Goal: Task Accomplishment & Management: Complete application form

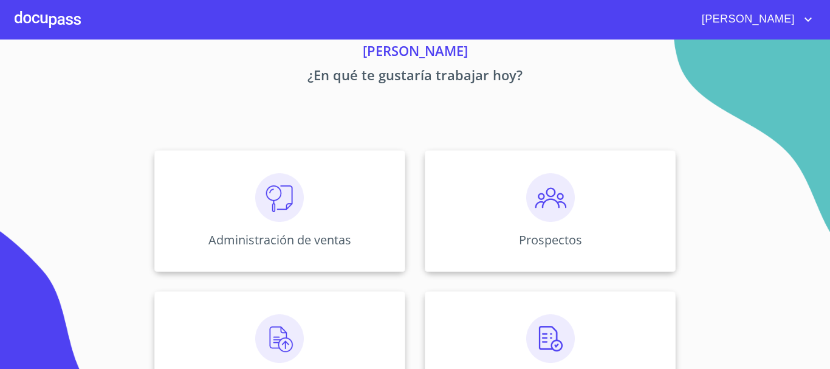
scroll to position [121, 0]
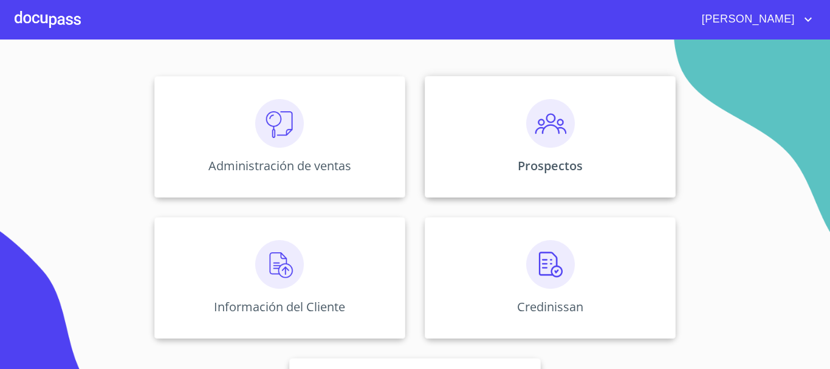
click at [564, 124] on img at bounding box center [550, 123] width 49 height 49
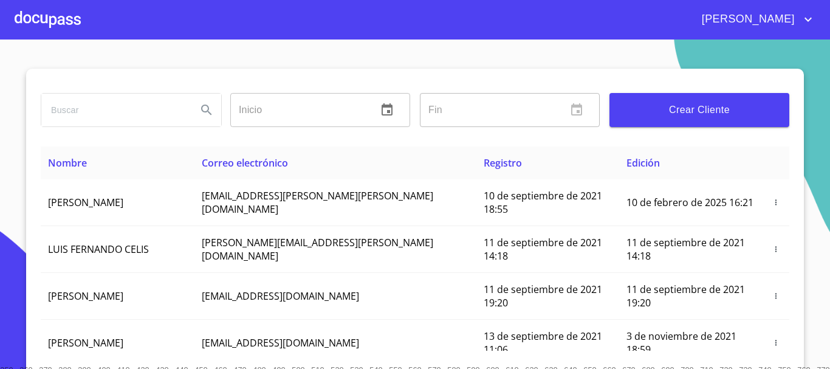
click at [143, 120] on input "search" at bounding box center [114, 110] width 146 height 33
type input "[PERSON_NAME]"
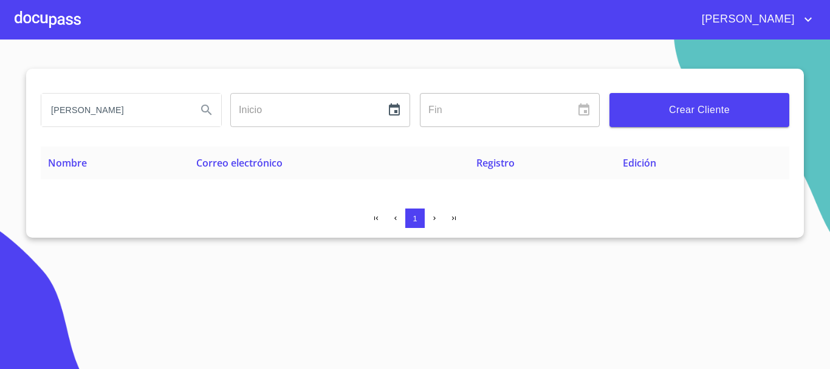
drag, startPoint x: 123, startPoint y: 105, endPoint x: 0, endPoint y: 103, distance: 122.7
click at [0, 104] on section "[PERSON_NAME] ​ Fin ​ Crear Cliente Nombre Correo electrónico Registro Edición 1" at bounding box center [415, 203] width 830 height 329
click at [749, 103] on span "Crear Cliente" at bounding box center [699, 109] width 160 height 17
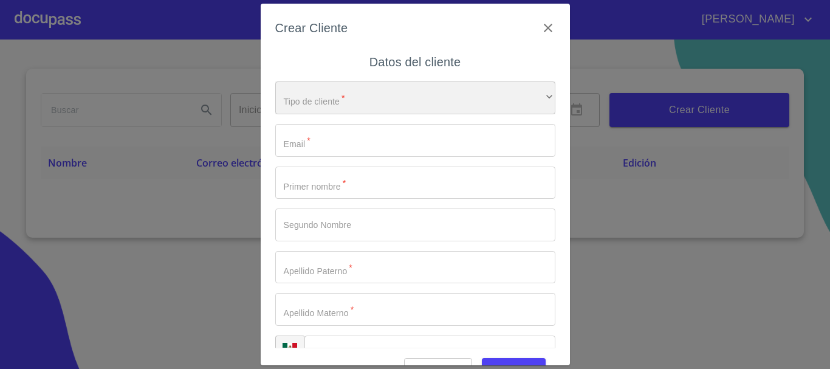
drag, startPoint x: 379, startPoint y: 89, endPoint x: 380, endPoint y: 83, distance: 6.1
click at [380, 83] on div "​" at bounding box center [415, 97] width 280 height 33
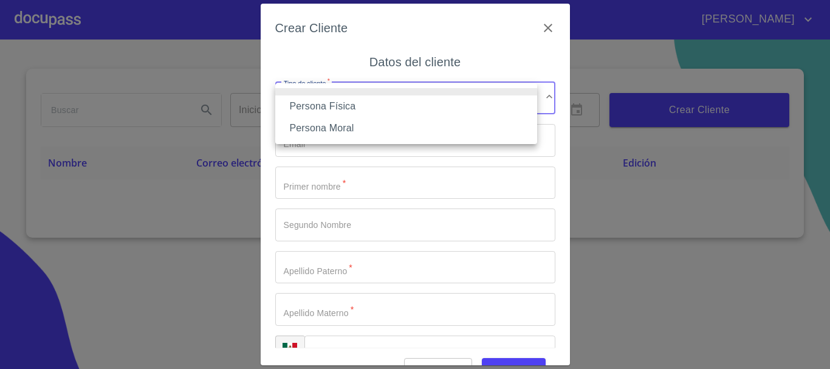
click at [383, 101] on li "Persona Física" at bounding box center [406, 106] width 262 height 22
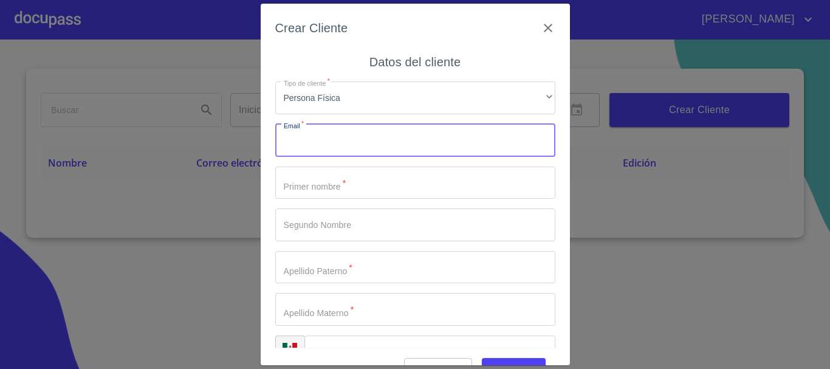
click at [345, 142] on input "Tipo de cliente   *" at bounding box center [415, 140] width 280 height 33
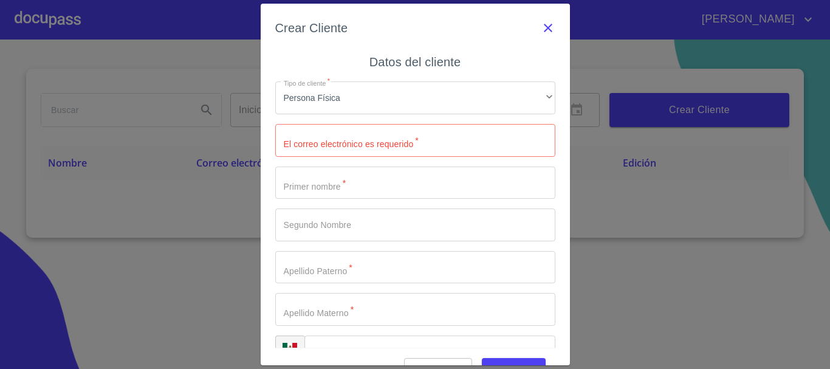
click at [542, 27] on icon "button" at bounding box center [548, 28] width 15 height 15
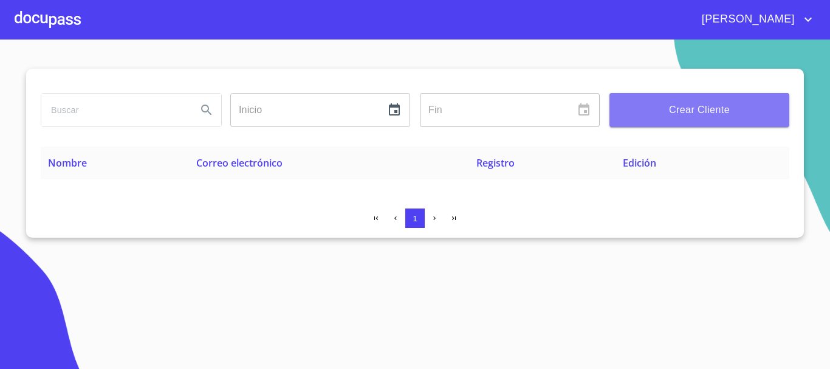
click at [661, 114] on span "Crear Cliente" at bounding box center [699, 109] width 160 height 17
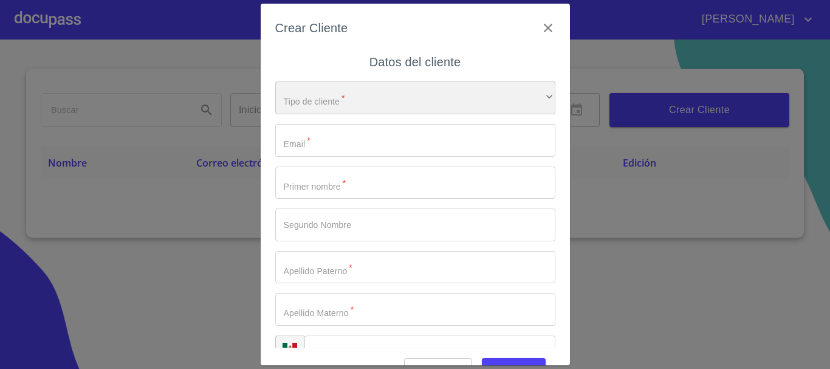
click at [337, 97] on div "​" at bounding box center [415, 97] width 280 height 33
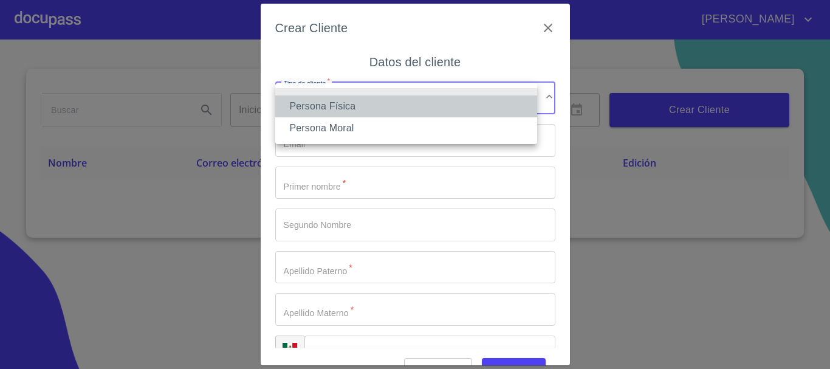
click at [354, 105] on li "Persona Física" at bounding box center [406, 106] width 262 height 22
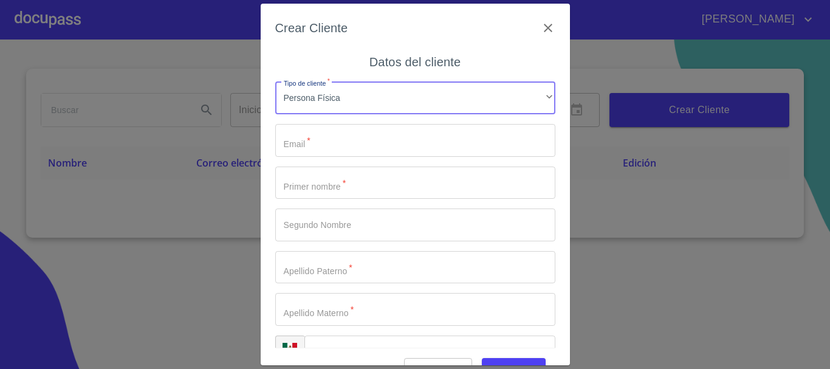
click at [361, 137] on input "Tipo de cliente   *" at bounding box center [415, 140] width 280 height 33
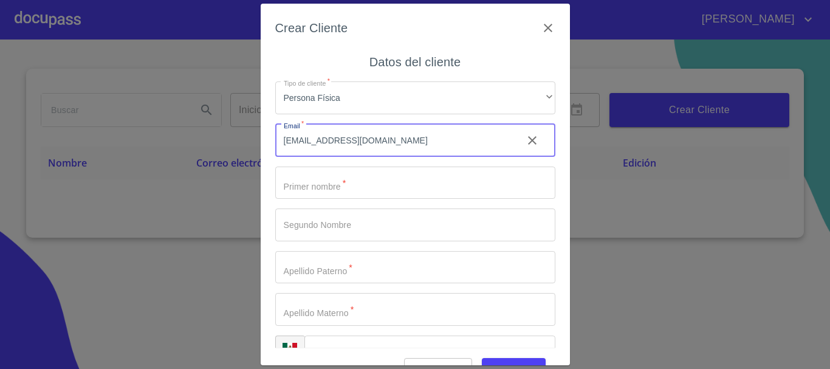
type input "[EMAIL_ADDRESS][DOMAIN_NAME]"
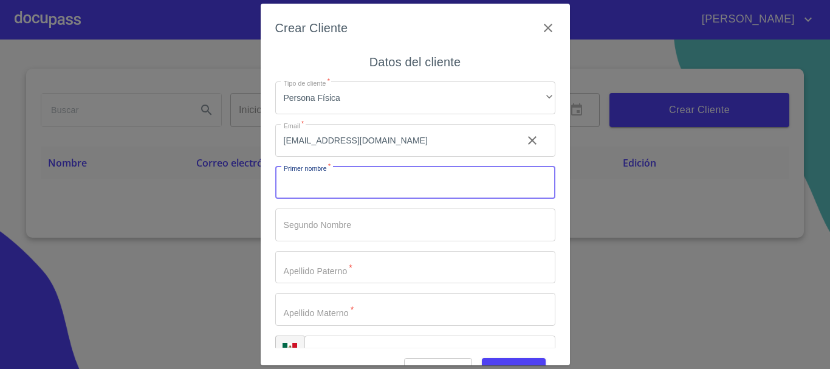
click at [380, 197] on input "Tipo de cliente   *" at bounding box center [415, 182] width 280 height 33
type input "e"
type input "[PERSON_NAME]"
click at [359, 264] on input "Tipo de cliente   *" at bounding box center [415, 267] width 280 height 33
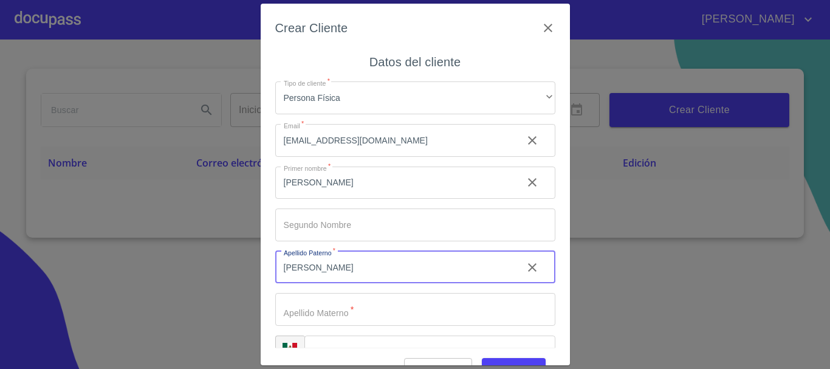
type input "[PERSON_NAME]"
click at [343, 313] on input "Tipo de cliente   *" at bounding box center [415, 309] width 280 height 33
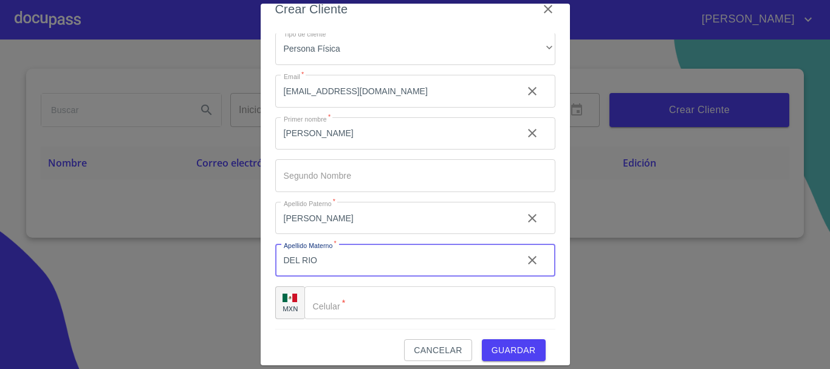
scroll to position [29, 0]
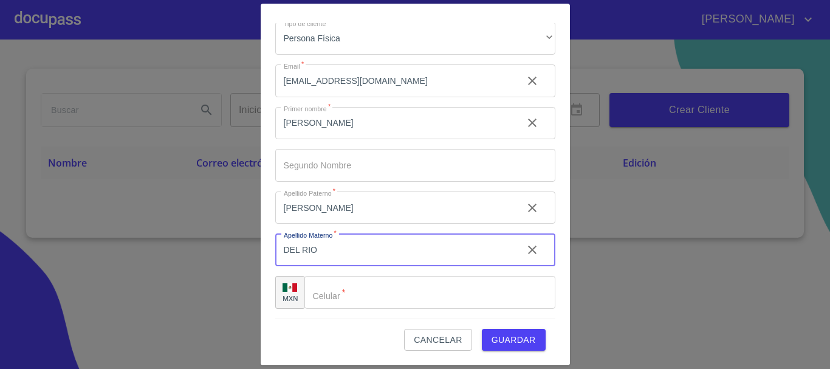
type input "DEL RIO"
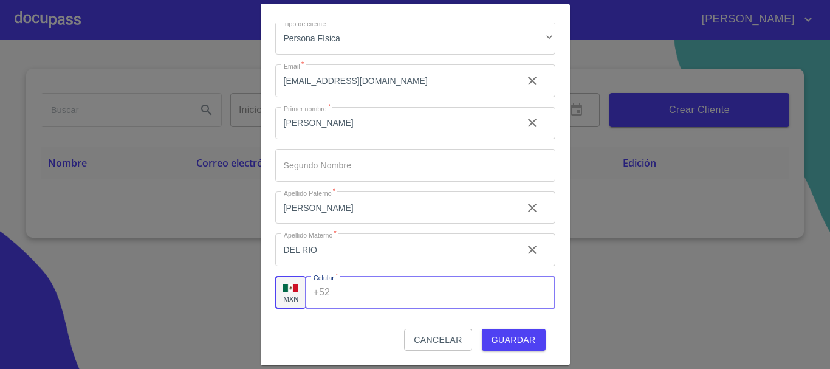
click at [425, 293] on input "Tipo de cliente   *" at bounding box center [445, 292] width 220 height 33
type input "[PHONE_NUMBER]"
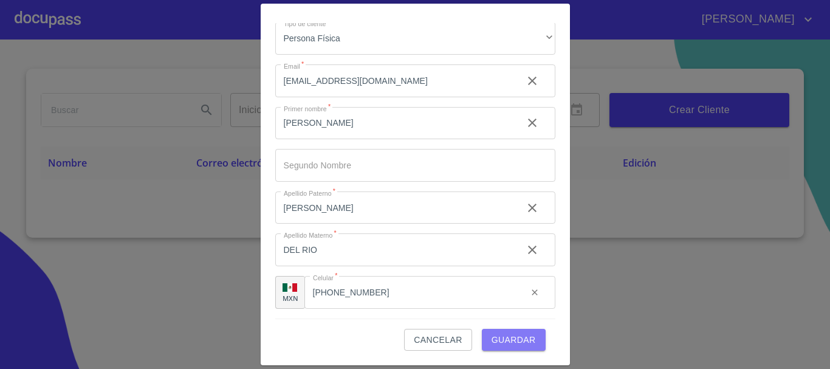
click at [491, 342] on span "Guardar" at bounding box center [513, 339] width 44 height 15
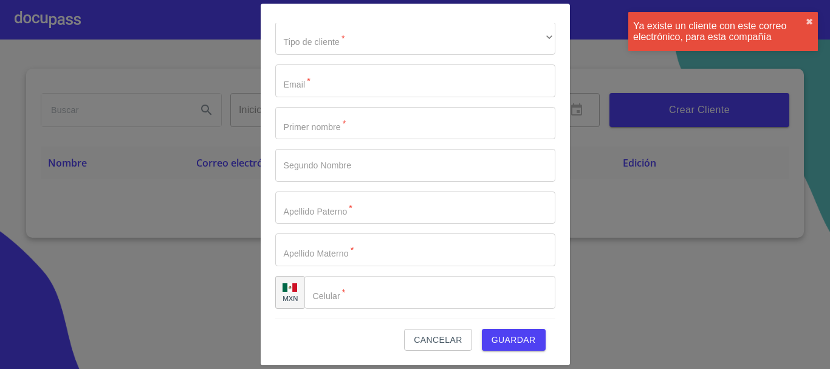
scroll to position [0, 0]
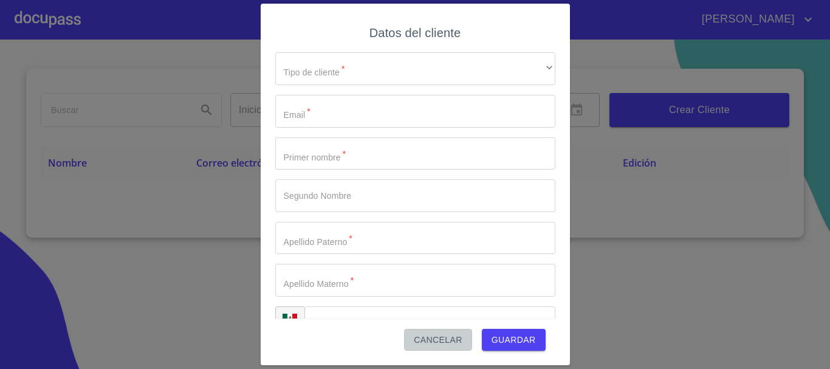
click at [432, 341] on span "Cancelar" at bounding box center [438, 339] width 48 height 15
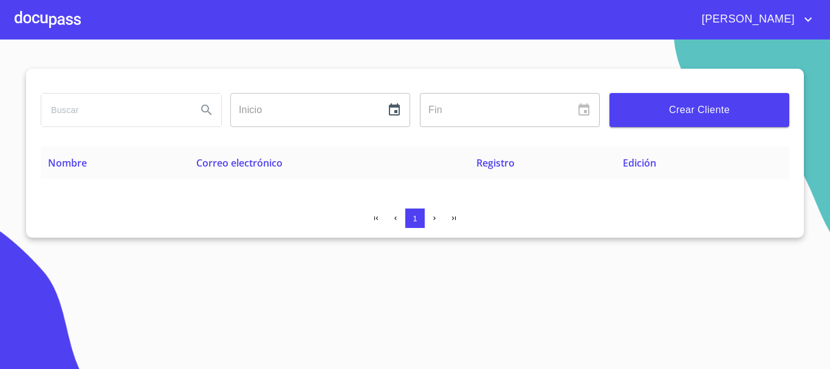
click at [158, 110] on input "search" at bounding box center [114, 110] width 146 height 33
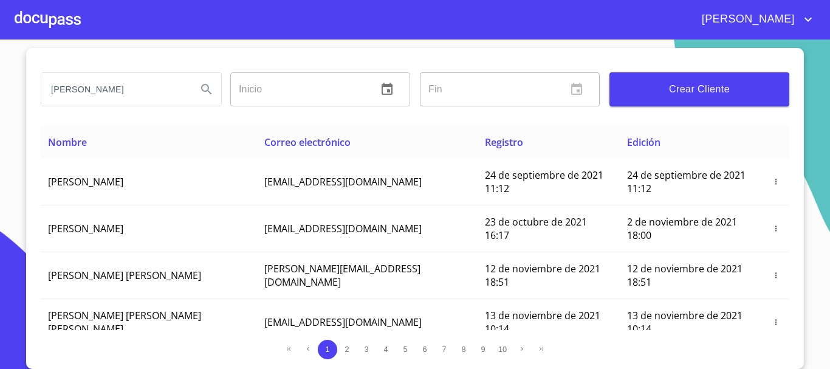
type input "[PERSON_NAME]"
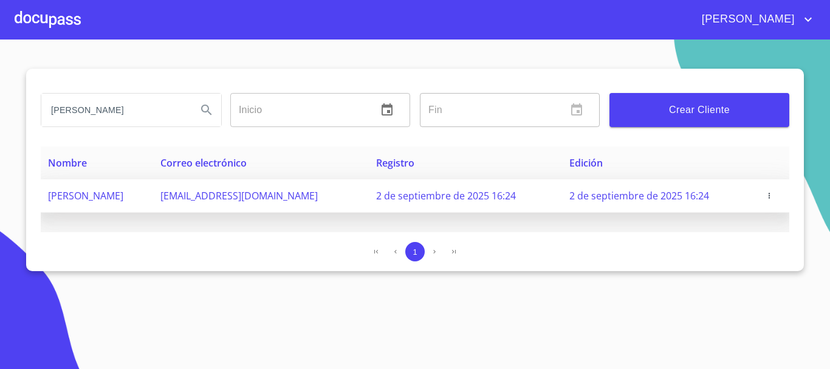
click at [153, 191] on td "[PERSON_NAME]" at bounding box center [97, 195] width 112 height 33
click at [123, 194] on span "[PERSON_NAME]" at bounding box center [85, 195] width 75 height 13
click at [617, 200] on span "2 de septiembre de 2025 16:24" at bounding box center [639, 195] width 140 height 13
click at [621, 199] on span "2 de septiembre de 2025 16:24" at bounding box center [639, 195] width 140 height 13
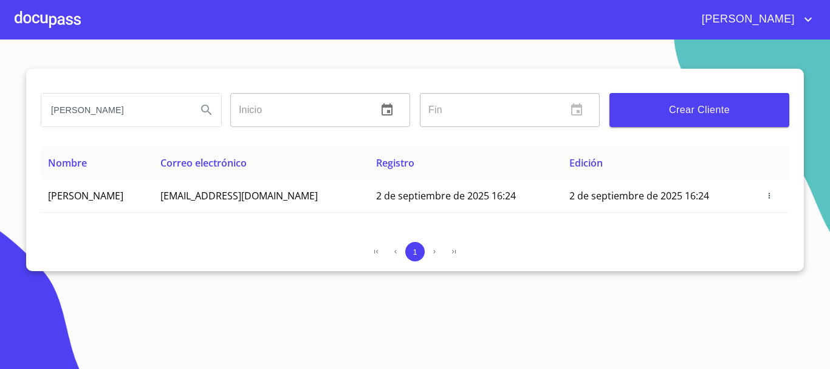
click at [39, 14] on div at bounding box center [48, 19] width 66 height 39
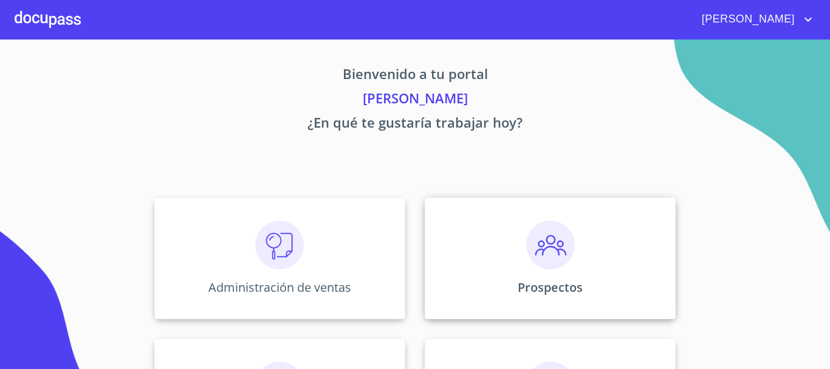
click at [624, 273] on div "Prospectos" at bounding box center [550, 257] width 251 height 121
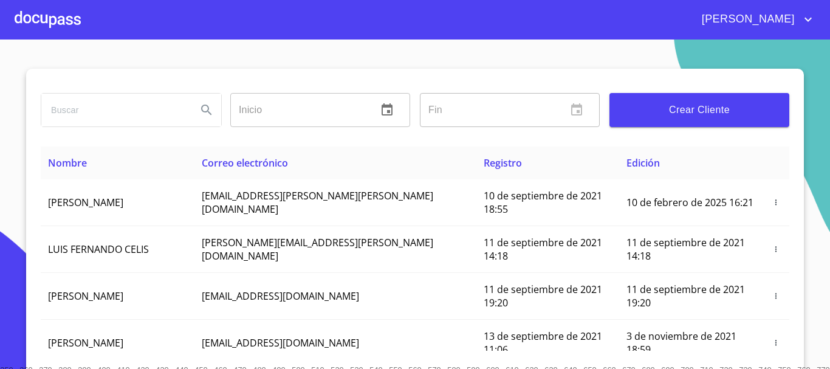
click at [114, 100] on input "search" at bounding box center [114, 110] width 146 height 33
type input "[PERSON_NAME]"
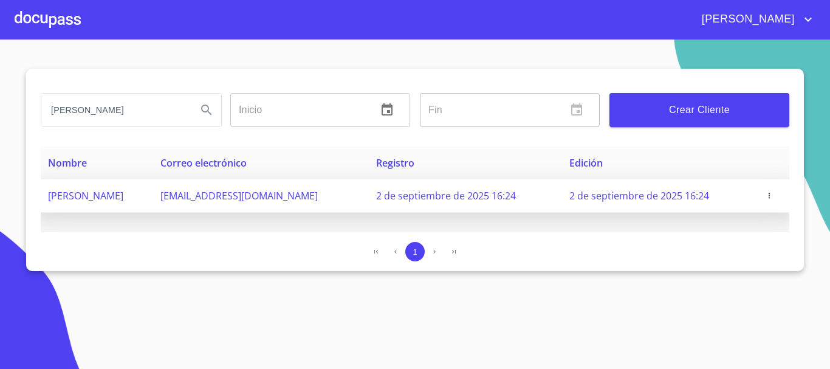
click at [78, 207] on td "[PERSON_NAME]" at bounding box center [97, 195] width 112 height 33
click at [86, 192] on span "[PERSON_NAME]" at bounding box center [85, 195] width 75 height 13
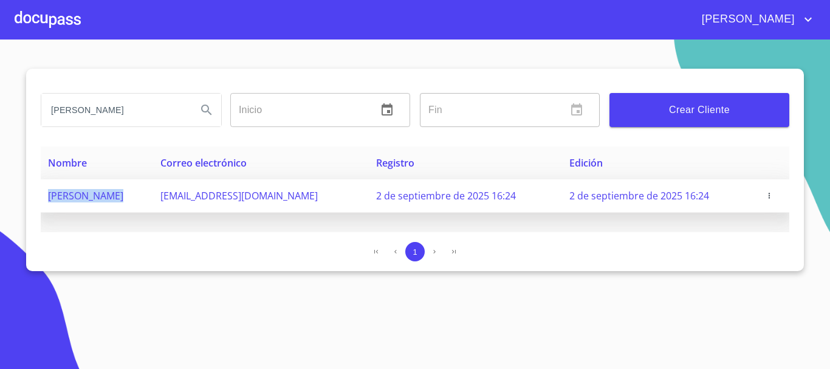
click at [86, 192] on span "[PERSON_NAME]" at bounding box center [85, 195] width 75 height 13
click at [771, 196] on icon "button" at bounding box center [769, 195] width 9 height 9
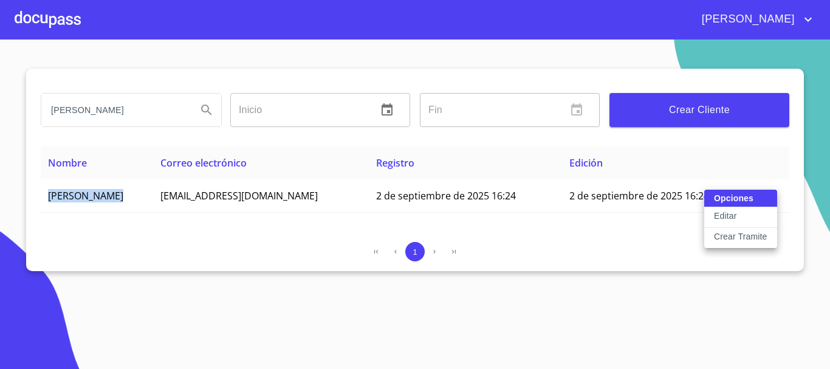
click at [762, 216] on button "Editar" at bounding box center [740, 217] width 73 height 21
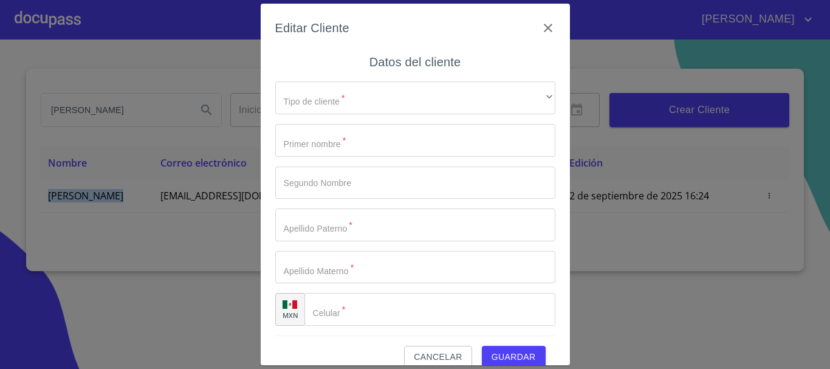
type input "[PERSON_NAME]"
type input "[PERSON_NAME] DEL RIO"
type input "[PHONE_NUMBER]"
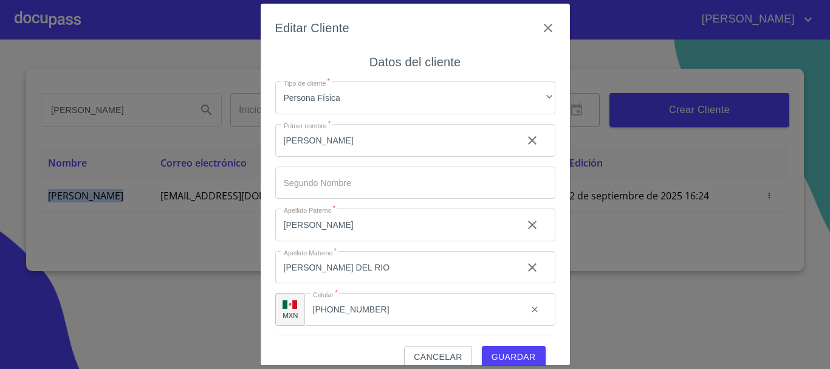
scroll to position [18, 0]
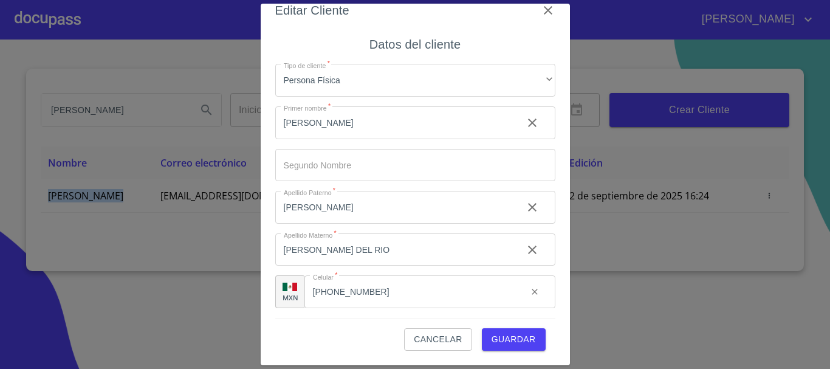
click at [498, 337] on span "Guardar" at bounding box center [513, 339] width 44 height 15
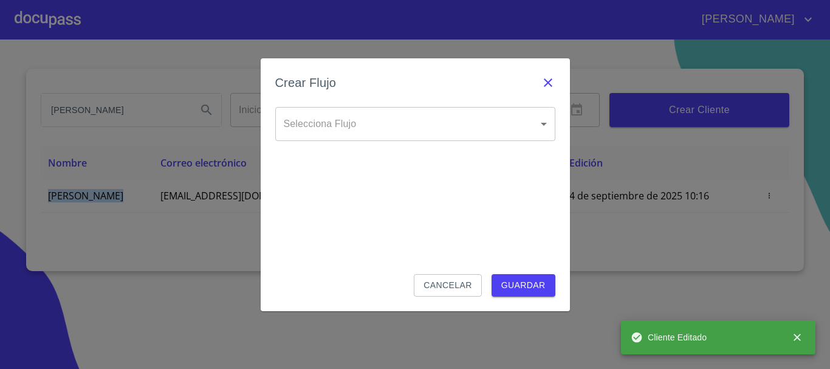
click at [549, 77] on icon "button" at bounding box center [548, 82] width 15 height 15
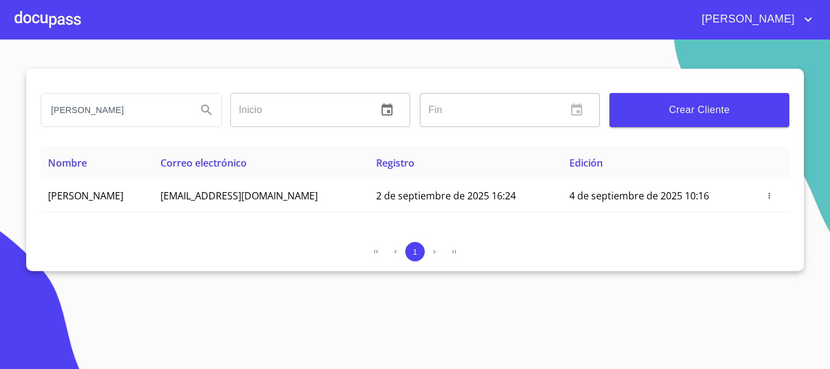
click at [43, 20] on div at bounding box center [48, 19] width 66 height 39
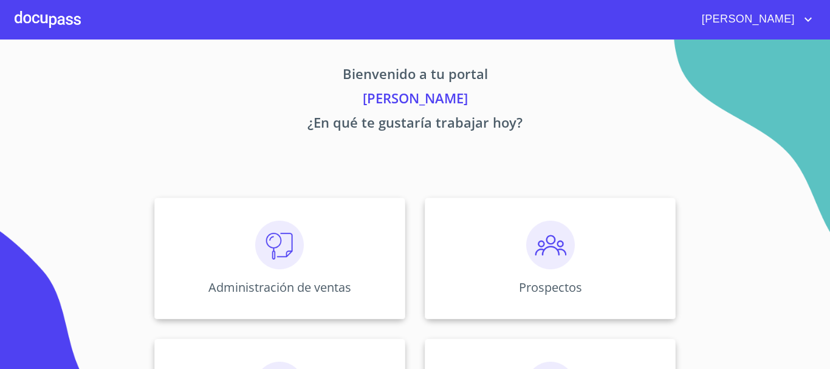
scroll to position [182, 0]
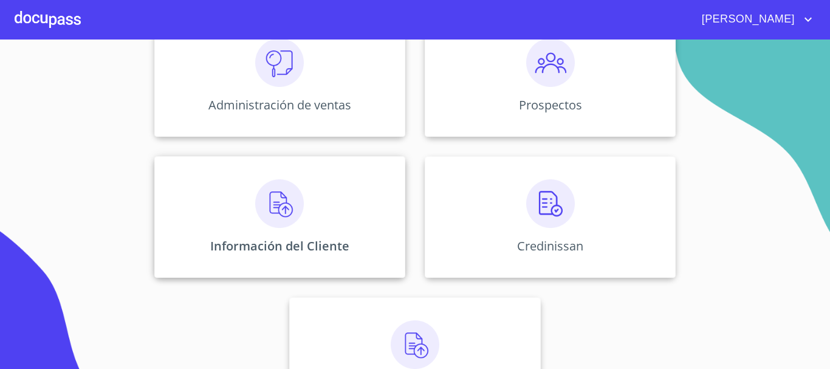
click at [293, 224] on img at bounding box center [279, 203] width 49 height 49
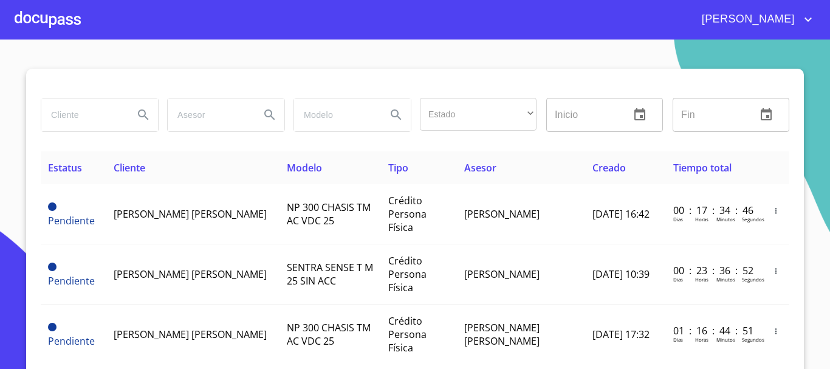
drag, startPoint x: 75, startPoint y: 114, endPoint x: 80, endPoint y: 108, distance: 7.3
click at [80, 108] on input "search" at bounding box center [82, 114] width 83 height 33
type input "[PERSON_NAME]"
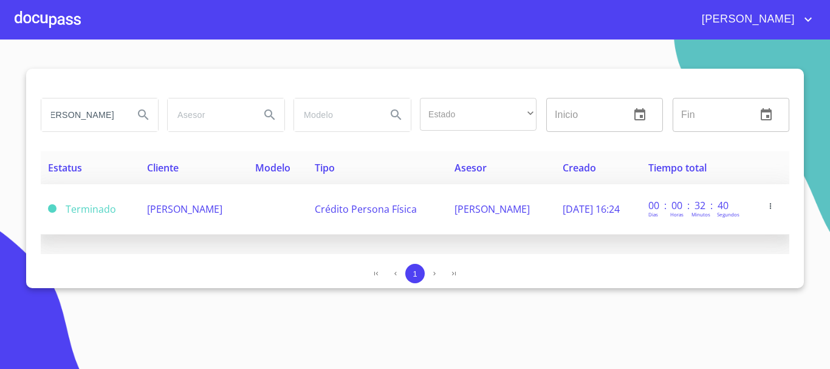
scroll to position [0, 0]
click at [108, 214] on span "Terminado" at bounding box center [91, 208] width 50 height 13
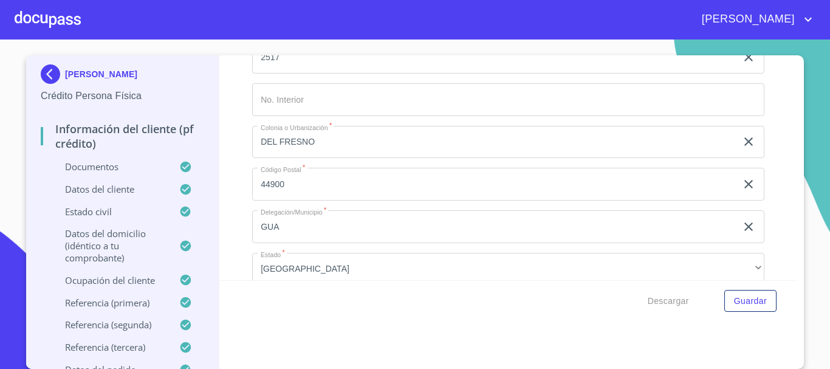
scroll to position [5693, 0]
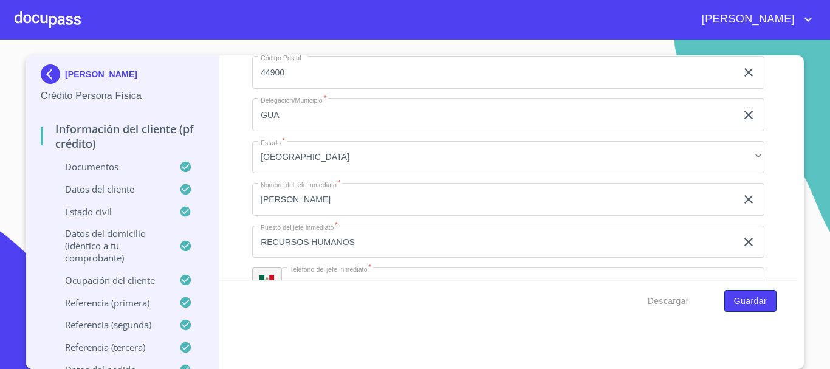
click at [760, 310] on button "Guardar" at bounding box center [750, 301] width 52 height 22
